Goal: Task Accomplishment & Management: Manage account settings

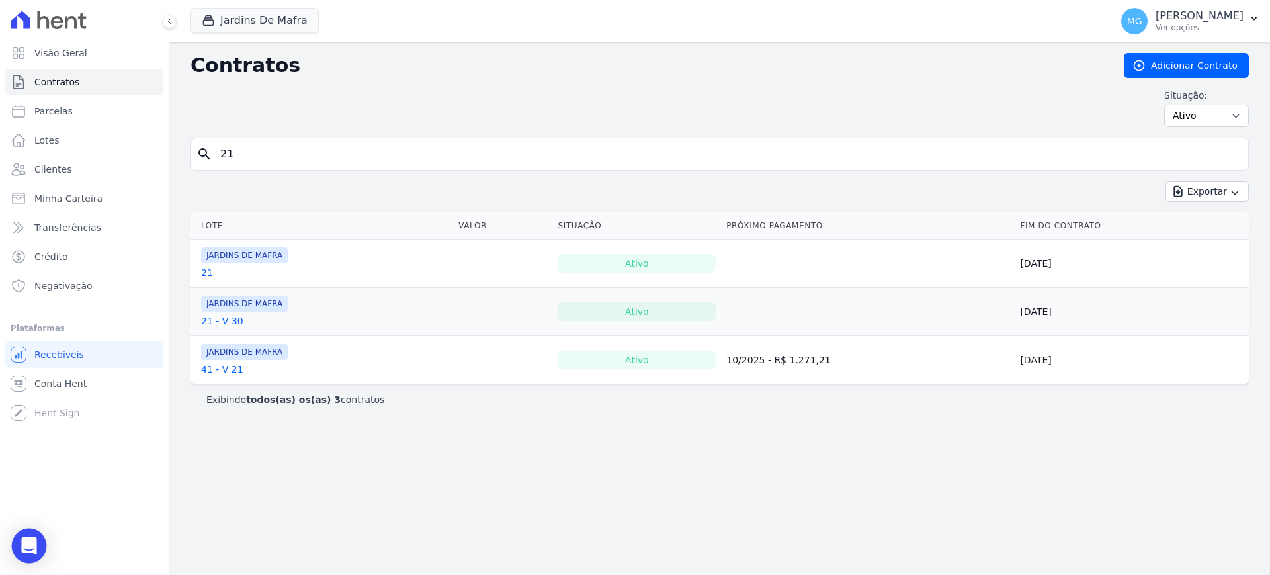
click at [32, 554] on div "Open Intercom Messenger" at bounding box center [29, 546] width 35 height 35
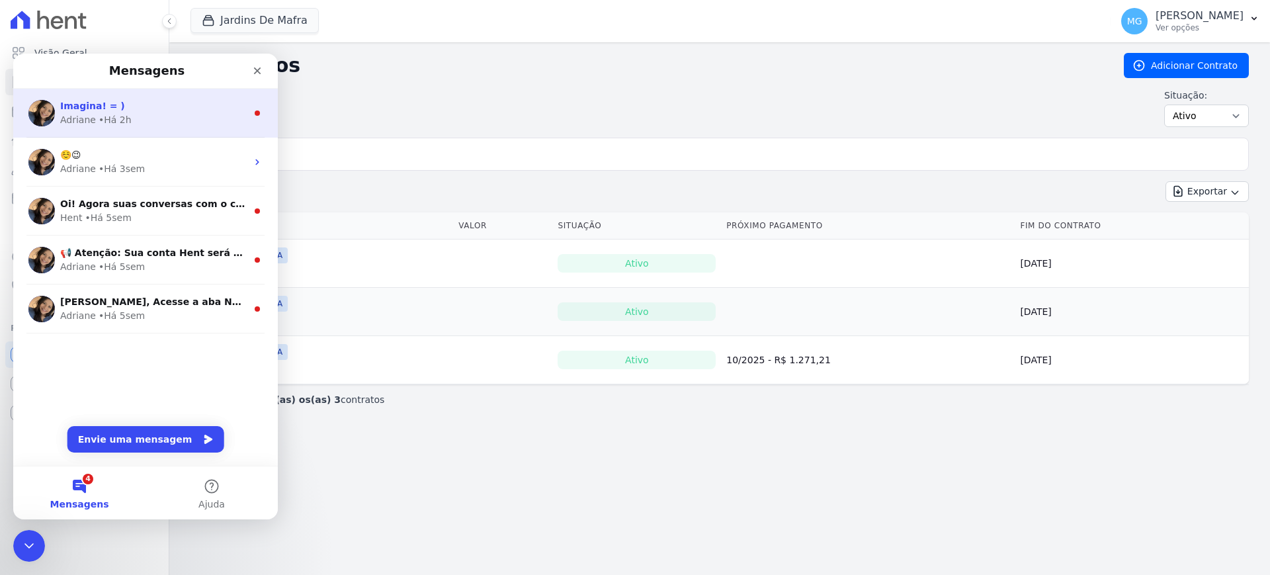
click at [127, 117] on div "Adriane • Há 2h" at bounding box center [153, 120] width 187 height 14
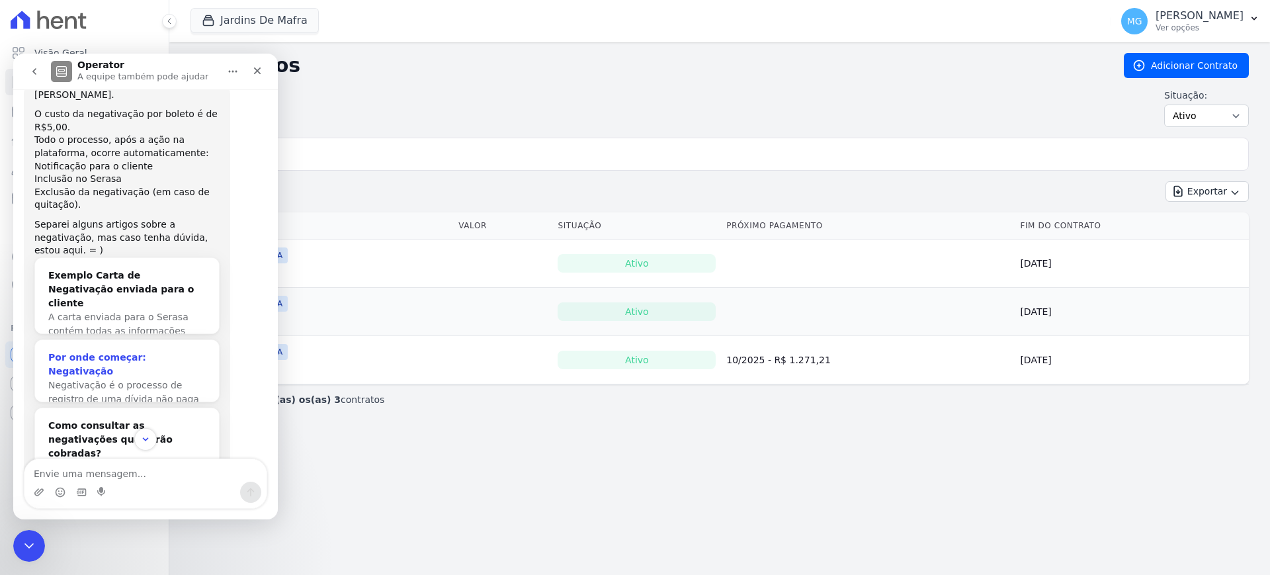
scroll to position [584, 0]
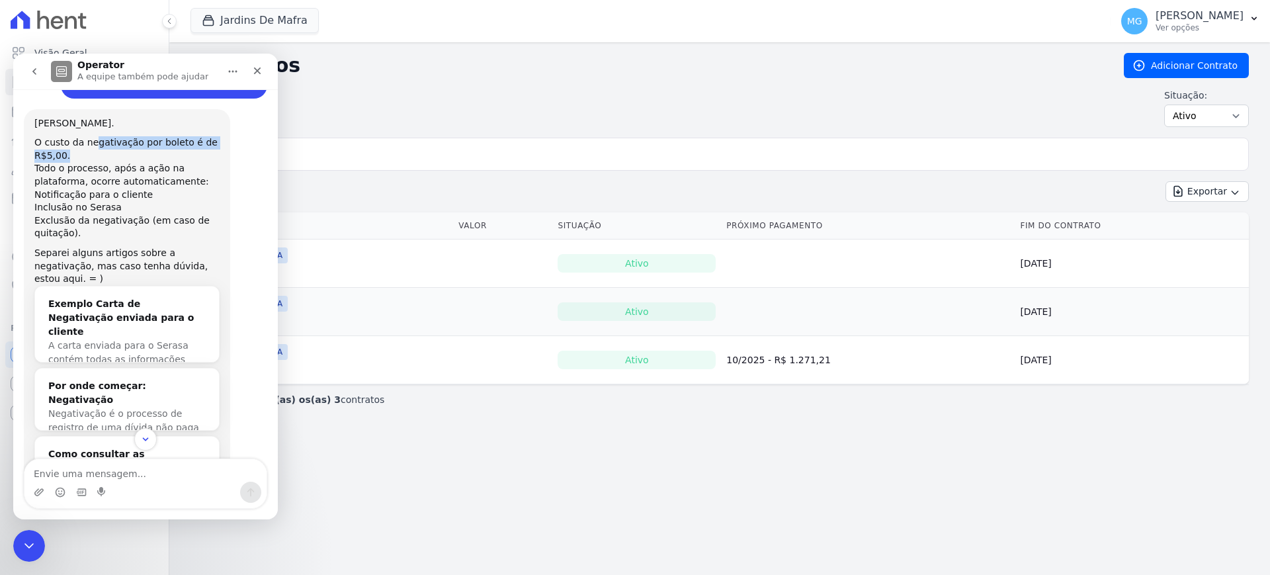
drag, startPoint x: 97, startPoint y: 157, endPoint x: 160, endPoint y: 165, distance: 63.3
click at [160, 162] on div "O custo da negativação por boleto é de R$5,00." at bounding box center [126, 149] width 185 height 26
click at [81, 162] on div "O custo da negativação por boleto é de R$5,00." at bounding box center [126, 149] width 185 height 26
drag, startPoint x: 44, startPoint y: 157, endPoint x: 63, endPoint y: 165, distance: 20.5
click at [63, 162] on div "O custo da negativação por boleto é de R$5,00." at bounding box center [126, 149] width 185 height 26
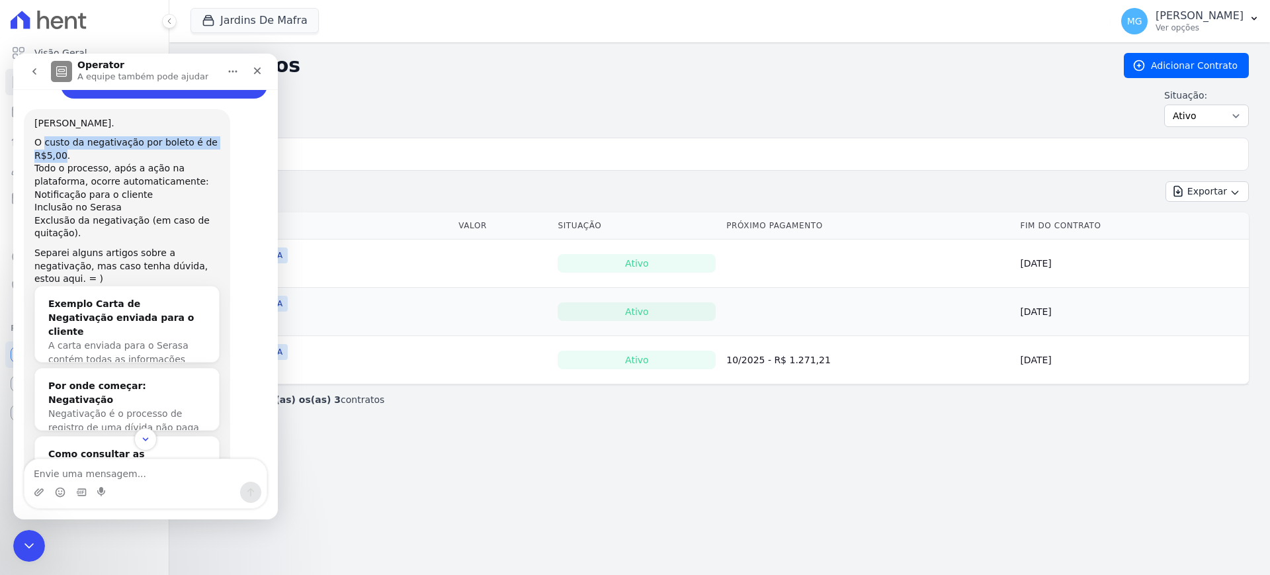
copy div "custo da negativação por boleto é de R$5,00"
drag, startPoint x: 36, startPoint y: 233, endPoint x: 132, endPoint y: 234, distance: 96.6
click at [132, 234] on div "Exclusão da negativação (em caso de quitação)." at bounding box center [126, 227] width 185 height 26
copy div "Exclusão da negativação"
click at [400, 131] on div "Contratos Adicionar Contrato Situação: Ativo Todos Pausado Distratado Rascunho …" at bounding box center [720, 95] width 1058 height 85
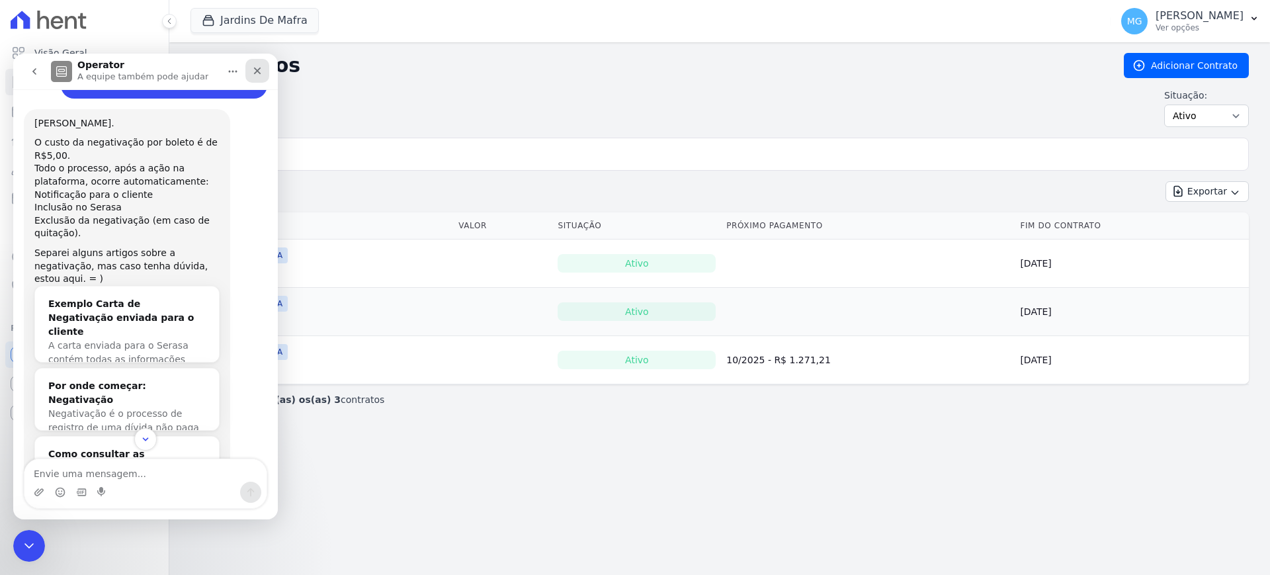
click at [255, 75] on icon "Fechar" at bounding box center [257, 70] width 11 height 11
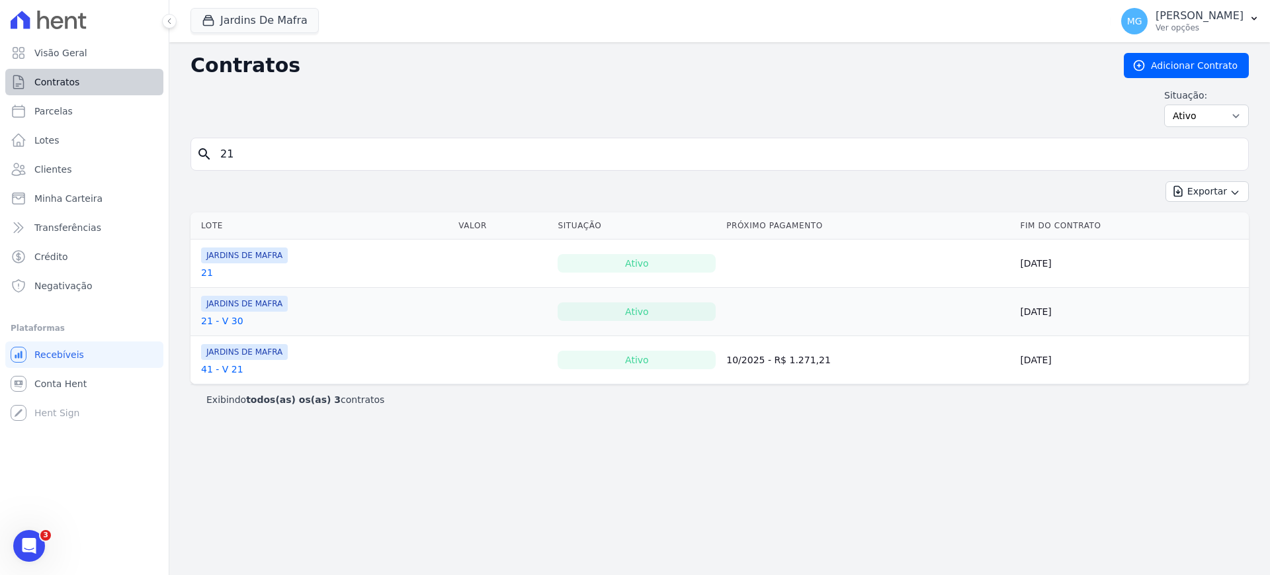
scroll to position [1334, 0]
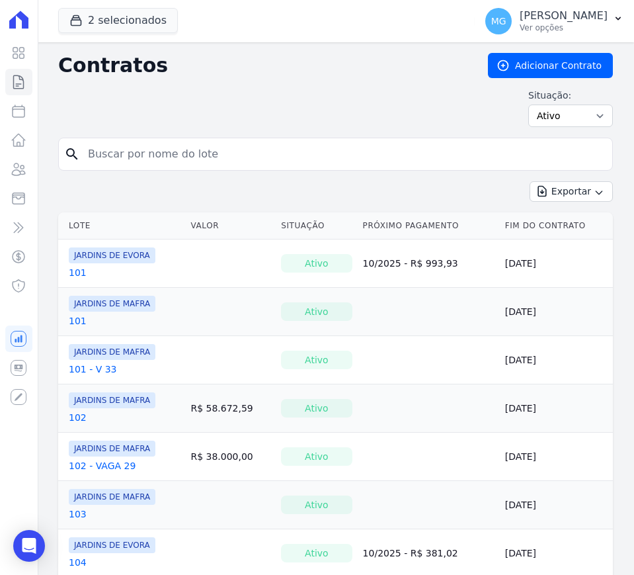
click at [316, 144] on input "search" at bounding box center [343, 154] width 527 height 26
type input "129"
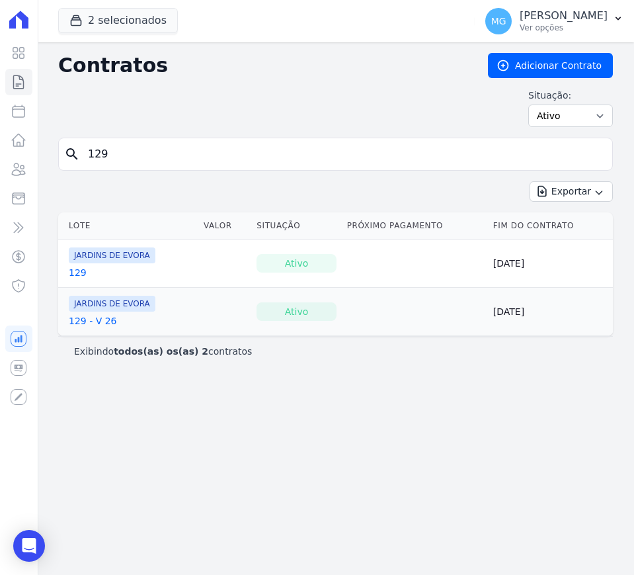
click at [77, 273] on link "129" at bounding box center [78, 272] width 18 height 13
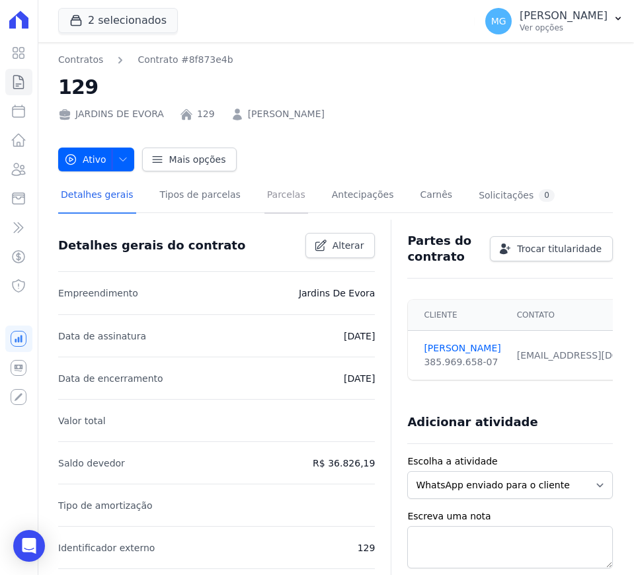
click at [278, 202] on link "Parcelas" at bounding box center [287, 196] width 44 height 35
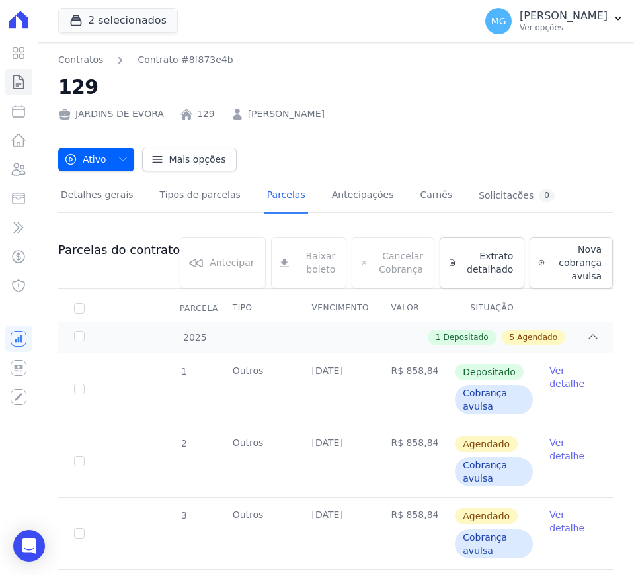
click at [394, 105] on div "JARDINS DE EVORA 129 [PERSON_NAME]" at bounding box center [335, 111] width 555 height 19
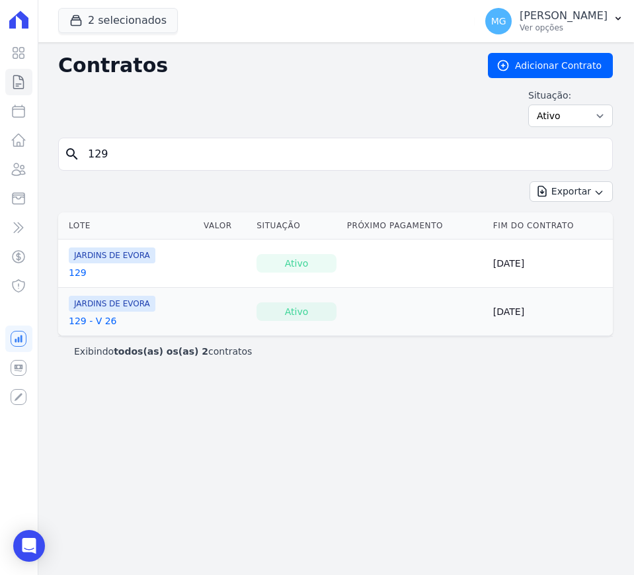
click at [193, 153] on input "129" at bounding box center [343, 154] width 527 height 26
type input "128"
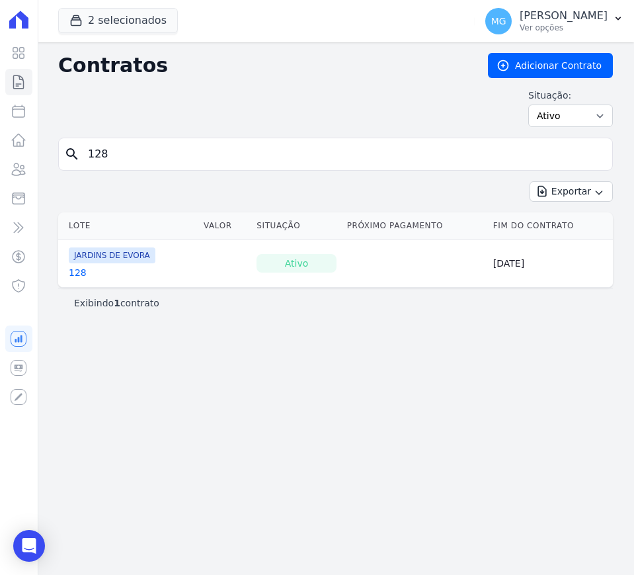
click at [75, 275] on link "128" at bounding box center [78, 272] width 18 height 13
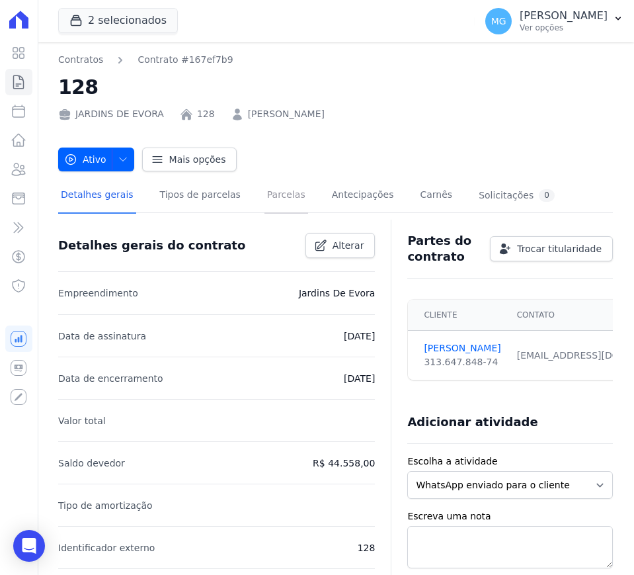
click at [270, 210] on link "Parcelas" at bounding box center [287, 196] width 44 height 35
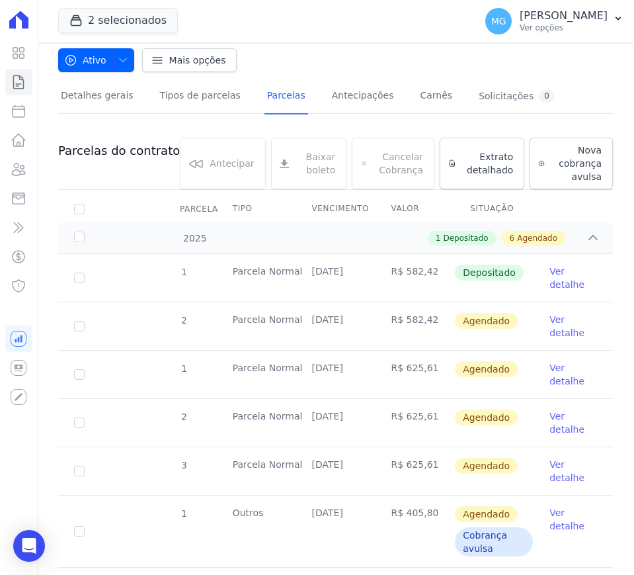
scroll to position [110, 0]
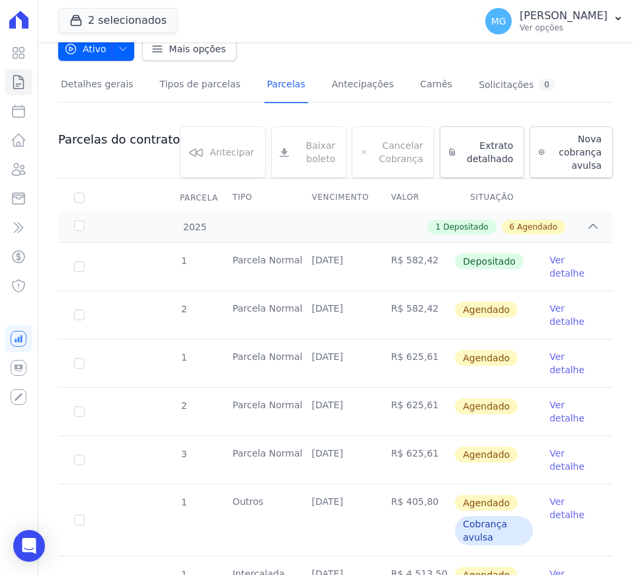
click at [550, 312] on link "Ver detalhe" at bounding box center [574, 315] width 48 height 26
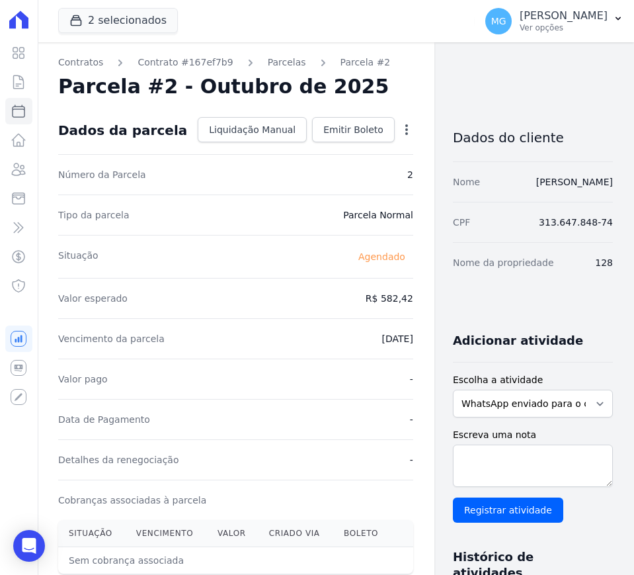
click at [405, 128] on icon "button" at bounding box center [406, 129] width 3 height 11
click at [443, 105] on div "Contratos Contrato #167ef7b9 [GEOGRAPHIC_DATA] Parcela #2 [GEOGRAPHIC_DATA] #2 …" at bounding box center [325, 467] width 576 height 851
click at [400, 128] on icon "button" at bounding box center [406, 129] width 13 height 13
click at [453, 106] on div "Dados do cliente" at bounding box center [533, 134] width 160 height 56
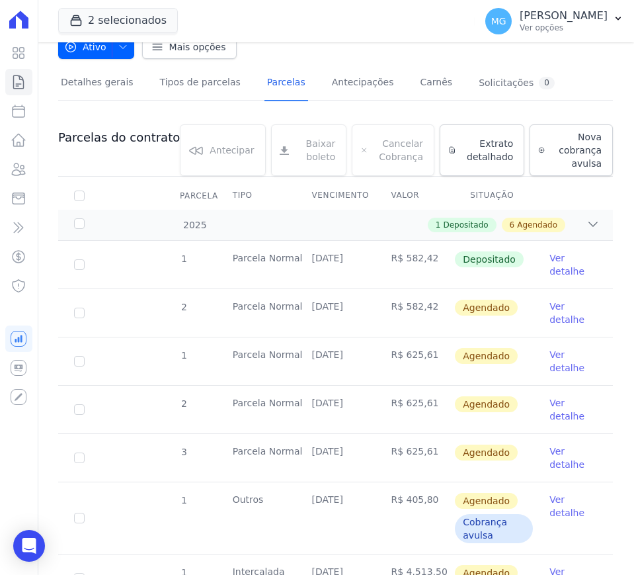
scroll to position [110, 0]
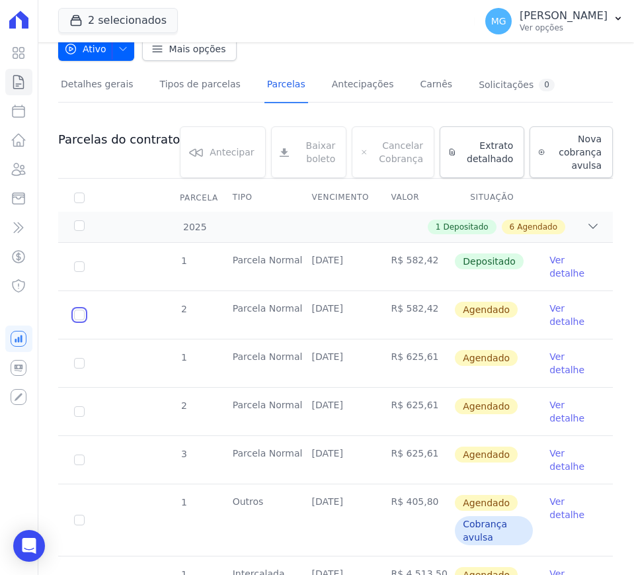
click at [83, 317] on input "checkbox" at bounding box center [79, 315] width 11 height 11
checkbox input "true"
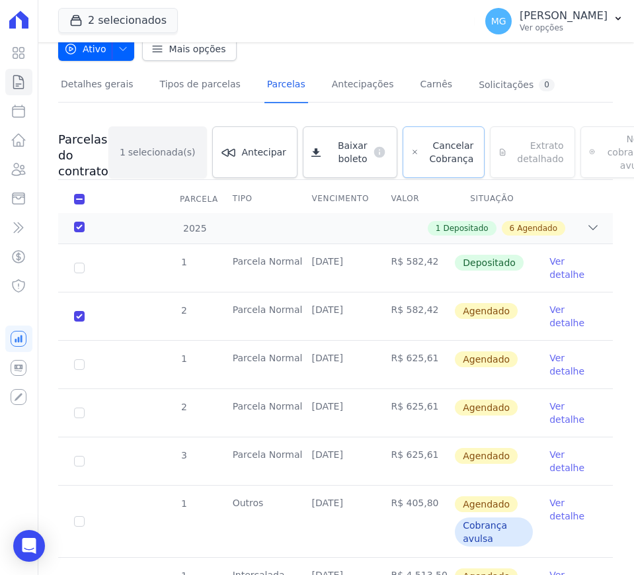
click at [424, 147] on span "Cancelar Cobrança" at bounding box center [449, 152] width 50 height 26
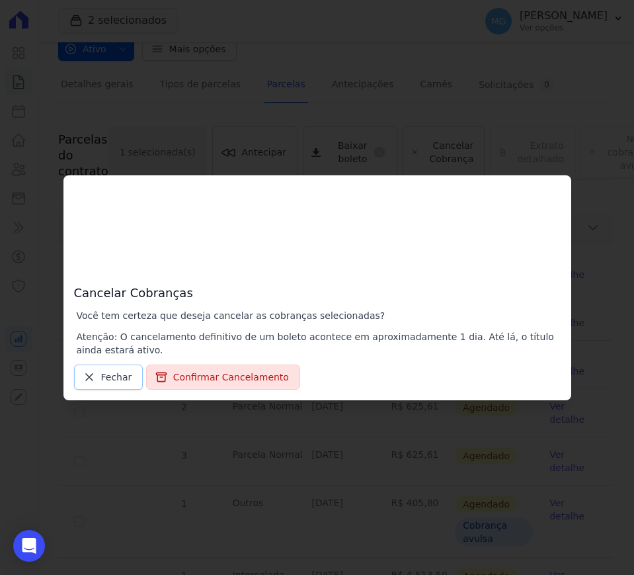
click at [114, 376] on span "Fechar" at bounding box center [116, 376] width 31 height 13
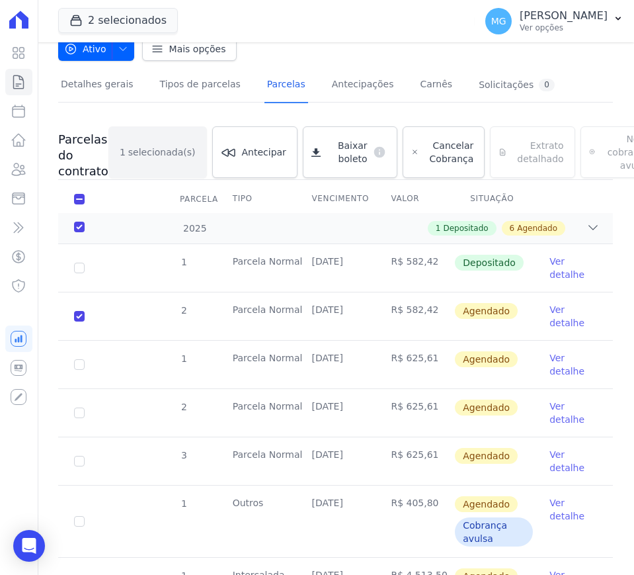
click at [80, 310] on td "2" at bounding box center [79, 316] width 42 height 48
click at [76, 329] on td "2" at bounding box center [79, 316] width 42 height 48
click at [81, 316] on input "checkbox" at bounding box center [79, 316] width 11 height 11
checkbox input "false"
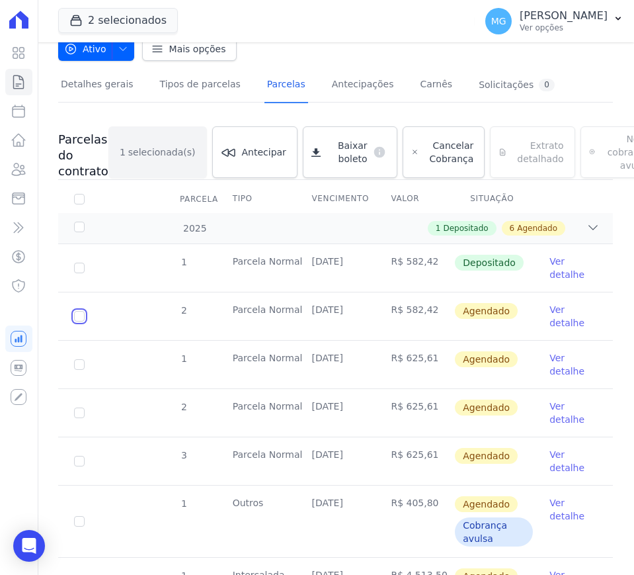
checkbox input "false"
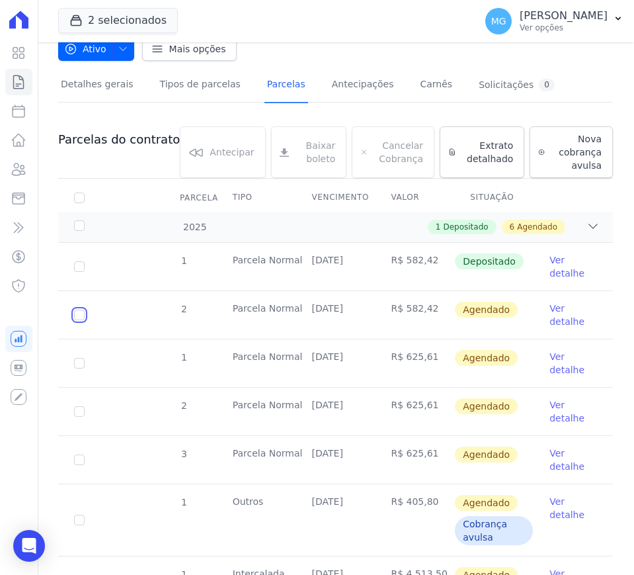
click at [79, 312] on input "checkbox" at bounding box center [79, 315] width 11 height 11
checkbox input "true"
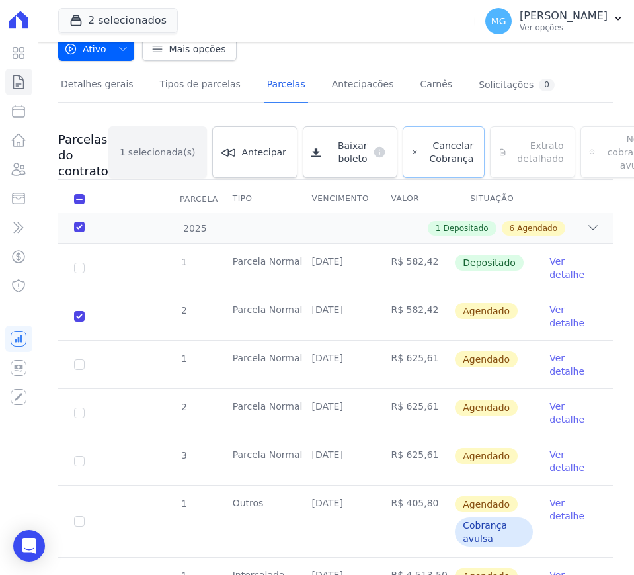
click at [424, 143] on span "Cancelar Cobrança" at bounding box center [449, 152] width 50 height 26
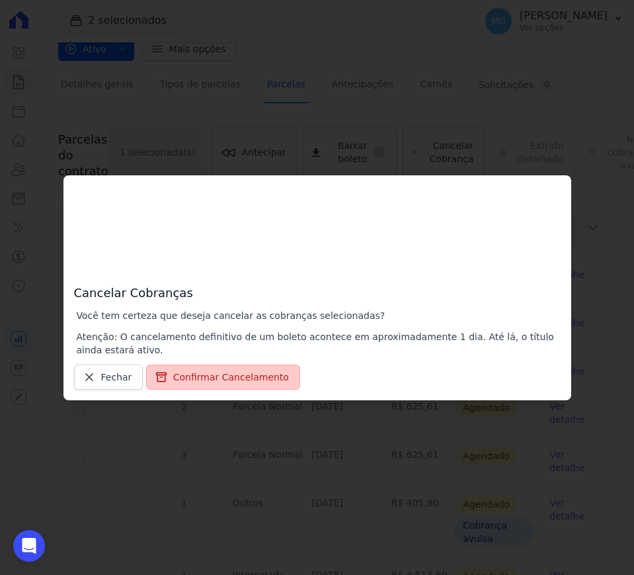
click at [221, 377] on button "Confirmar Cancelamento" at bounding box center [223, 376] width 154 height 25
